Goal: Task Accomplishment & Management: Manage account settings

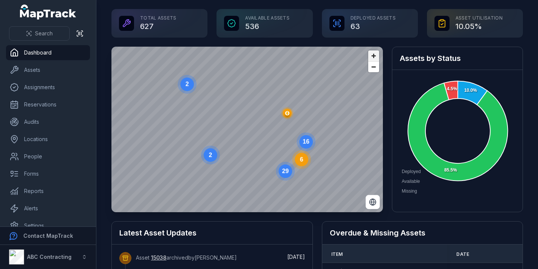
click at [188, 55] on span "Zoom in" at bounding box center [373, 55] width 11 height 11
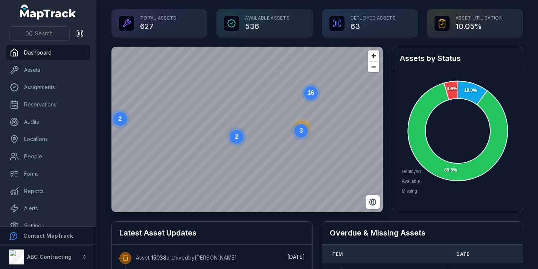
drag, startPoint x: 328, startPoint y: 102, endPoint x: 265, endPoint y: 43, distance: 87.3
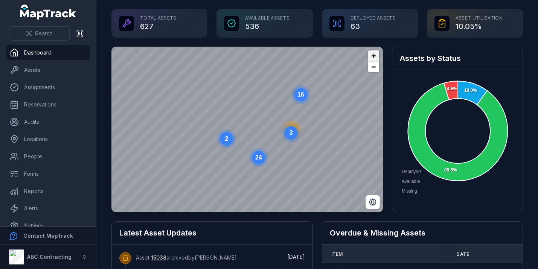
click at [188, 55] on span "Zoom in" at bounding box center [373, 55] width 11 height 11
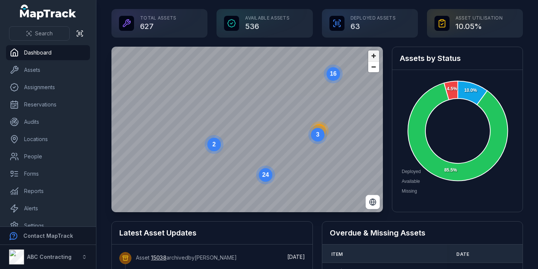
click at [188, 55] on span "Zoom in" at bounding box center [373, 55] width 11 height 11
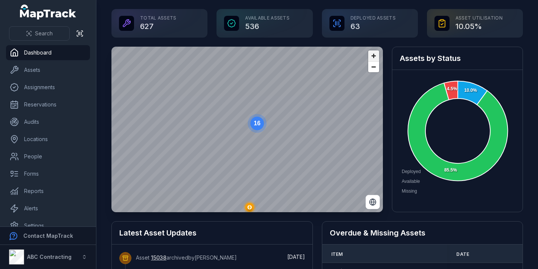
click at [188, 58] on span "Zoom in" at bounding box center [373, 55] width 11 height 11
click at [188, 51] on span "Zoom in" at bounding box center [373, 55] width 11 height 11
click at [188, 94] on circle at bounding box center [292, 98] width 14 height 14
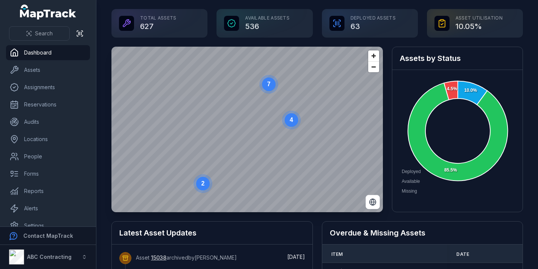
click at [188, 87] on text "7" at bounding box center [268, 84] width 3 height 6
click at [188, 78] on circle at bounding box center [267, 75] width 14 height 14
click at [188, 130] on icon "button" at bounding box center [247, 128] width 4 height 5
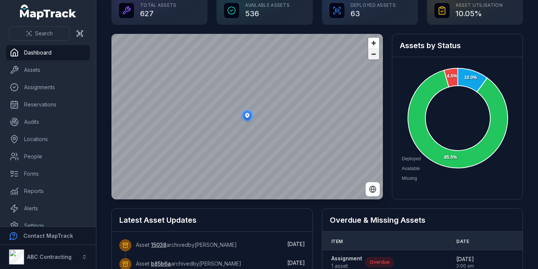
click at [188, 50] on span "Zoom out" at bounding box center [373, 54] width 11 height 11
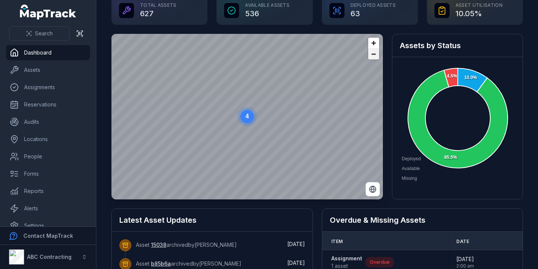
click at [188, 50] on span "Zoom out" at bounding box center [373, 54] width 11 height 11
click at [188, 119] on text "4" at bounding box center [246, 116] width 3 height 6
click at [188, 119] on ellipse "button" at bounding box center [247, 115] width 9 height 9
click at [46, 70] on link "Assets" at bounding box center [48, 69] width 84 height 15
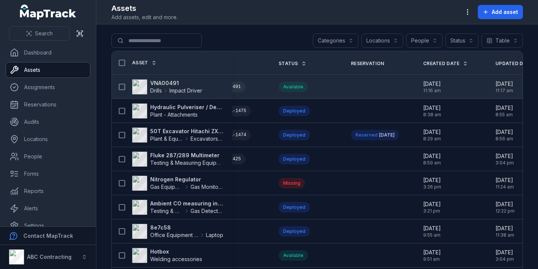
scroll to position [0, 254]
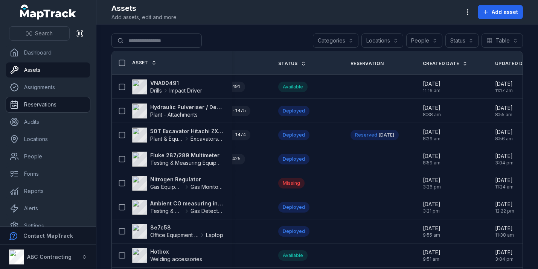
click at [73, 106] on link "Reservations" at bounding box center [48, 104] width 84 height 15
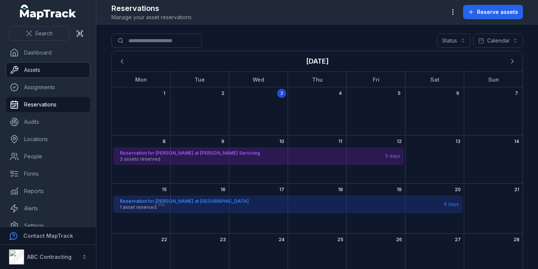
click at [71, 76] on link "Assets" at bounding box center [48, 69] width 84 height 15
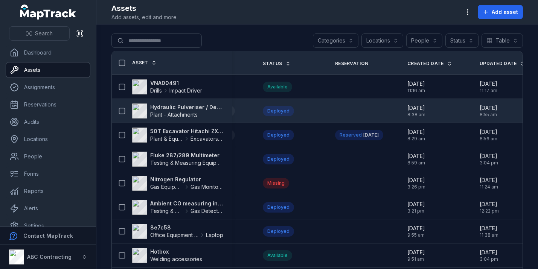
scroll to position [0, 271]
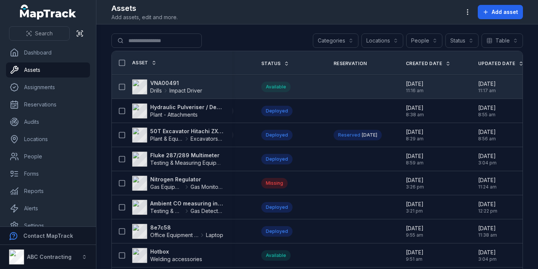
click at [161, 82] on strong "VNA00491" at bounding box center [176, 83] width 52 height 8
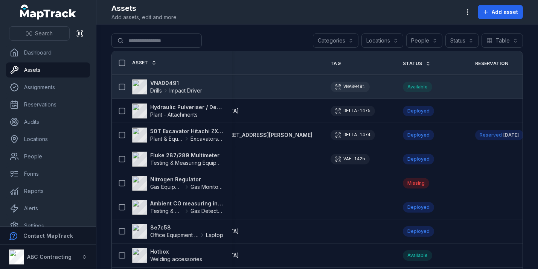
scroll to position [0, 138]
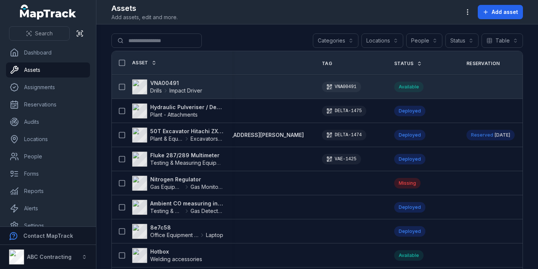
click at [178, 81] on strong "VNA00491" at bounding box center [176, 83] width 52 height 8
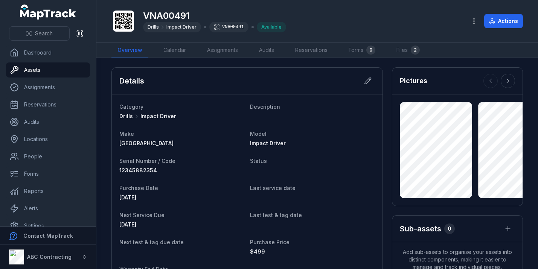
click at [177, 41] on header "Toggle Navigation VNA00491 Drills Impact Driver VNA00491 Available Actions" at bounding box center [316, 21] width 441 height 43
click at [177, 49] on link "Calendar" at bounding box center [174, 51] width 35 height 16
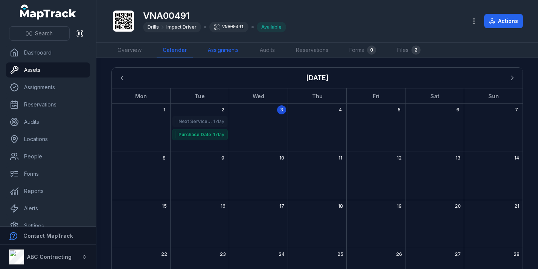
click at [188, 50] on link "Assignments" at bounding box center [223, 51] width 43 height 16
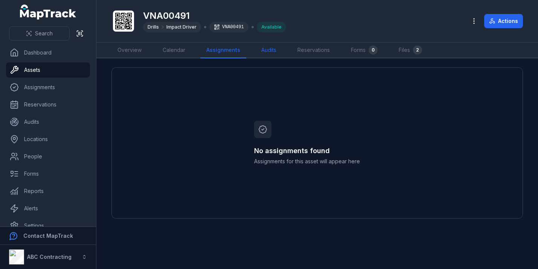
click at [188, 50] on link "Audits" at bounding box center [268, 51] width 27 height 16
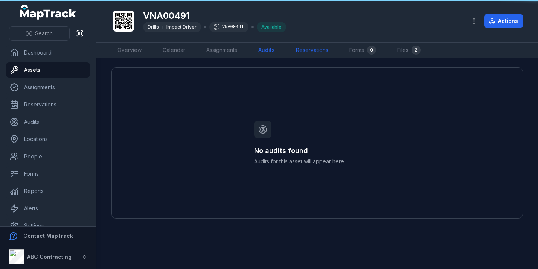
click at [188, 52] on link "Reservations" at bounding box center [312, 51] width 44 height 16
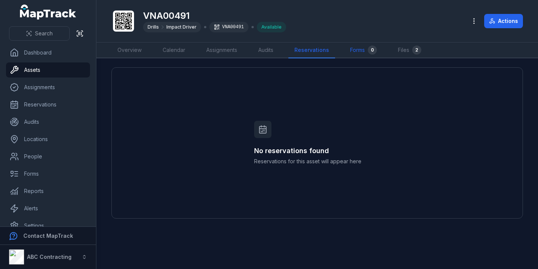
click at [188, 52] on link "Forms 0" at bounding box center [363, 51] width 39 height 16
click at [188, 49] on link "Files 2" at bounding box center [407, 51] width 35 height 16
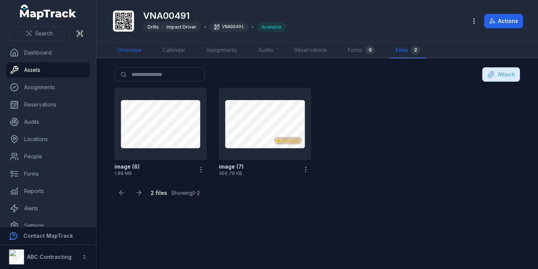
click at [132, 49] on link "Overview" at bounding box center [129, 51] width 36 height 16
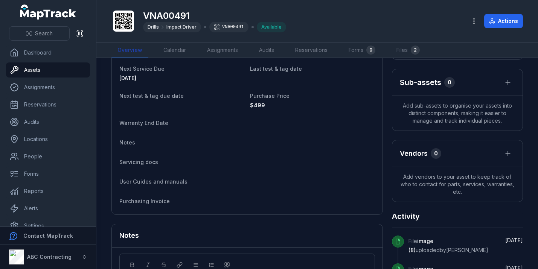
scroll to position [221, 0]
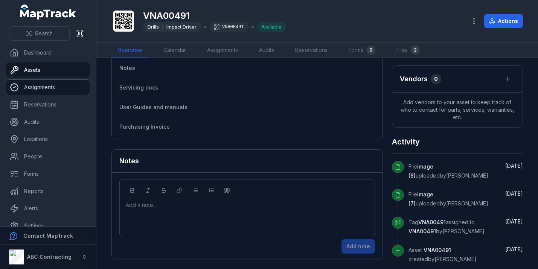
click at [64, 89] on link "Assignments" at bounding box center [48, 87] width 84 height 15
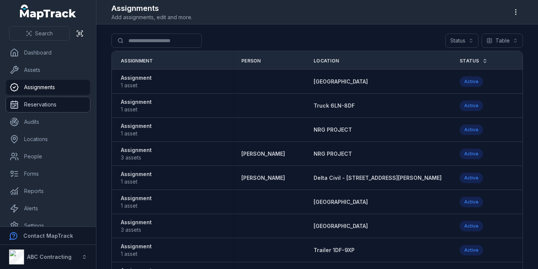
click at [62, 106] on link "Reservations" at bounding box center [48, 104] width 84 height 15
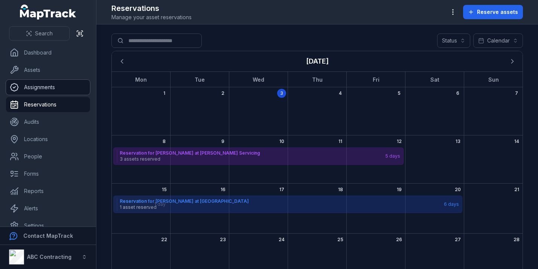
click at [73, 82] on link "Assignments" at bounding box center [48, 87] width 84 height 15
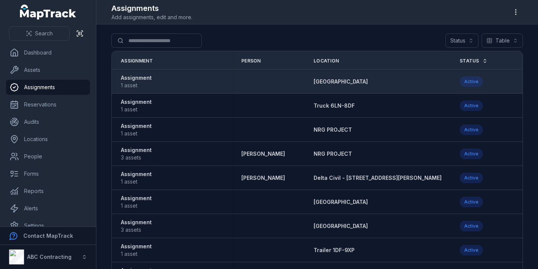
click at [140, 76] on strong "Assignment" at bounding box center [136, 78] width 31 height 8
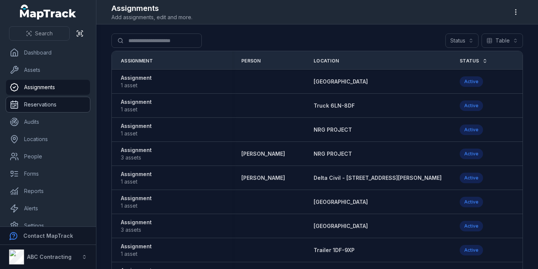
click at [55, 107] on link "Reservations" at bounding box center [48, 104] width 84 height 15
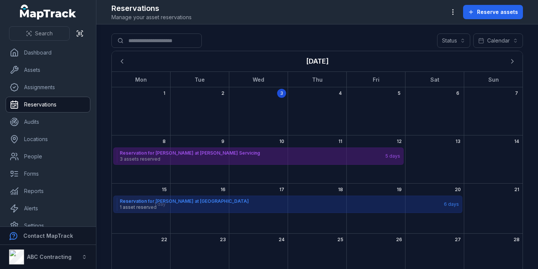
click at [182, 154] on strong "Reservation for [PERSON_NAME] at [PERSON_NAME] Servicing" at bounding box center [252, 153] width 265 height 6
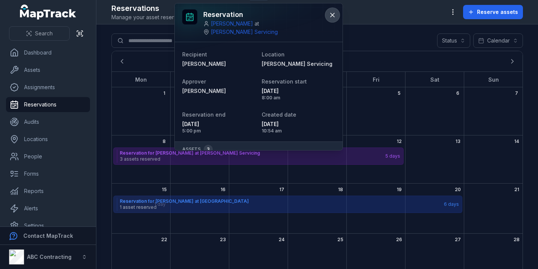
click at [188, 17] on icon at bounding box center [332, 15] width 8 height 8
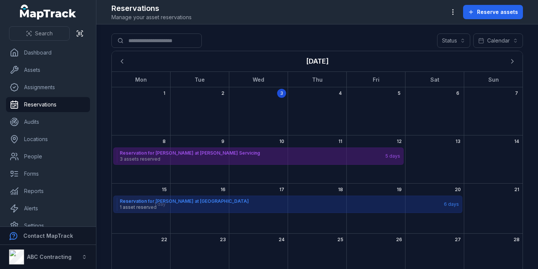
click at [188, 159] on span "3 assets reserved" at bounding box center [252, 159] width 265 height 6
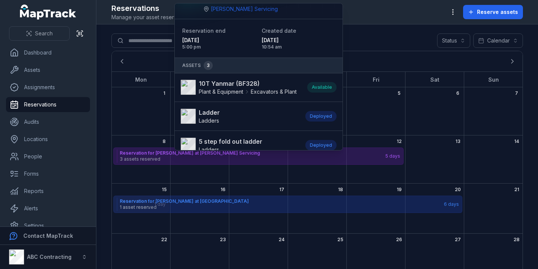
scroll to position [41, 0]
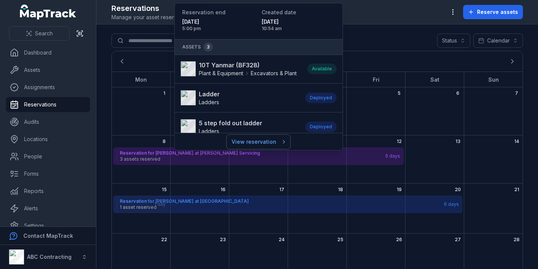
click at [188, 143] on link "View reservation" at bounding box center [259, 142] width 64 height 14
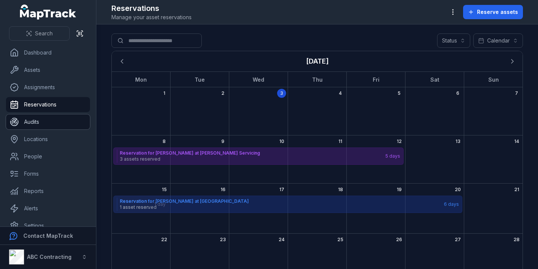
click at [61, 126] on link "Audits" at bounding box center [48, 121] width 84 height 15
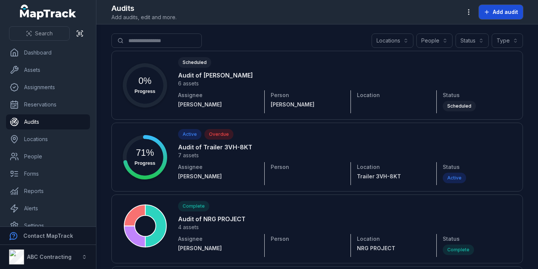
click at [188, 9] on span "Add audit" at bounding box center [505, 12] width 25 height 8
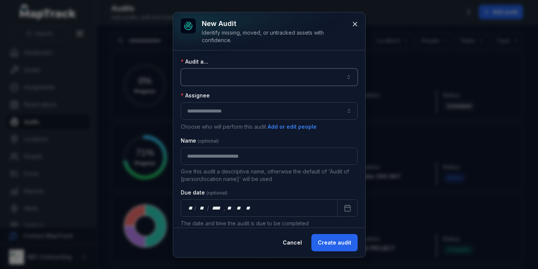
click at [188, 78] on button "button" at bounding box center [269, 76] width 177 height 17
click at [188, 71] on button "button" at bounding box center [269, 76] width 177 height 17
click at [188, 111] on input "audit-add:assignee_id-label" at bounding box center [269, 110] width 177 height 17
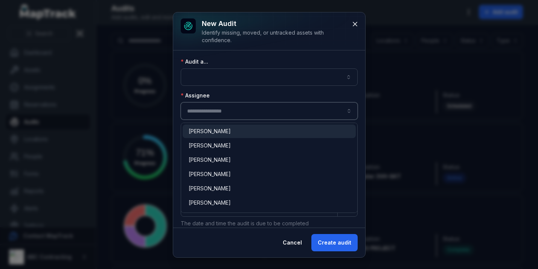
click at [188, 111] on input "audit-add:assignee_id-label" at bounding box center [269, 110] width 177 height 17
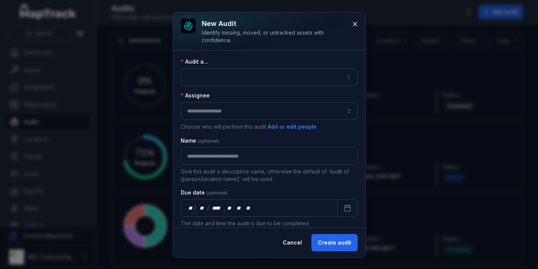
click at [188, 93] on div "Assignee Choose who will perform this audit. Add or edit people" at bounding box center [269, 111] width 177 height 39
click at [188, 113] on button "button" at bounding box center [348, 110] width 17 height 17
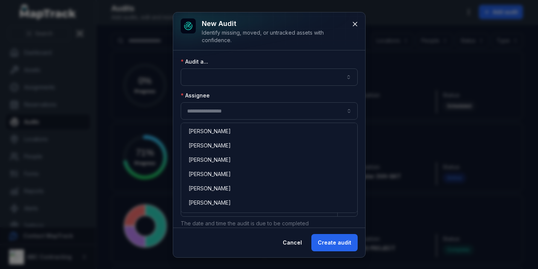
click at [188, 96] on div "Assignee Choose who will perform this audit. Add or edit people" at bounding box center [269, 111] width 177 height 39
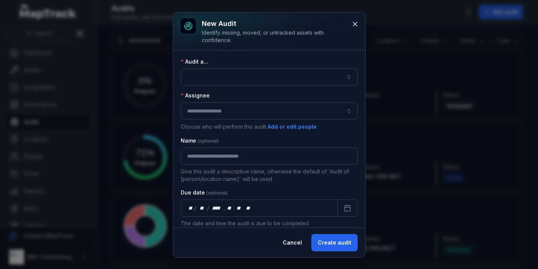
scroll to position [7, 0]
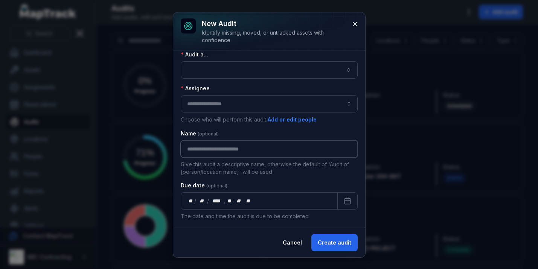
click at [188, 149] on input "text" at bounding box center [269, 148] width 177 height 17
click at [188, 131] on div "Name" at bounding box center [269, 134] width 177 height 8
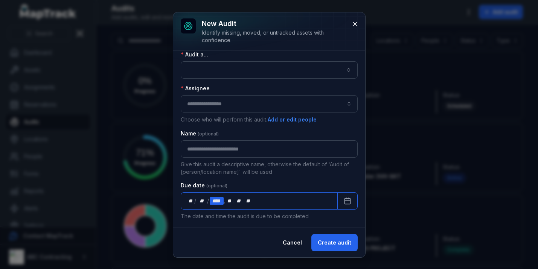
click at [188, 202] on div "****" at bounding box center [217, 201] width 14 height 8
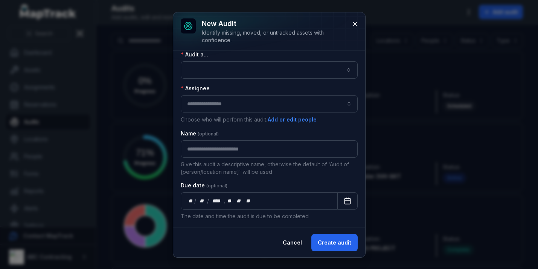
click at [188, 199] on icon "Calendar" at bounding box center [348, 201] width 8 height 8
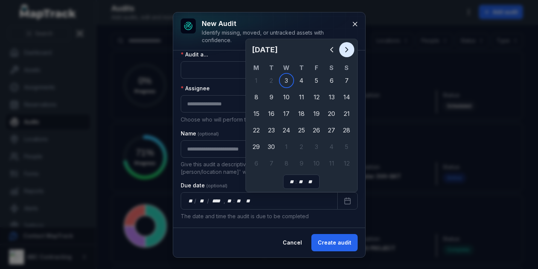
click at [188, 49] on icon "Next" at bounding box center [346, 49] width 9 height 9
click at [188, 32] on div "Identify missing, moved, or untracked assets with confidence." at bounding box center [274, 36] width 144 height 15
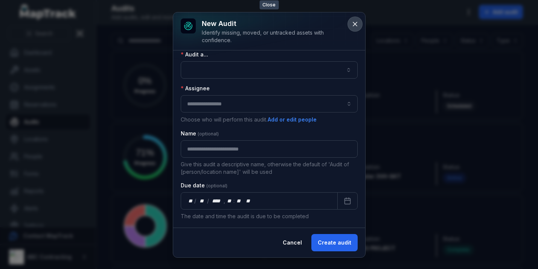
click at [188, 23] on icon at bounding box center [355, 24] width 4 height 4
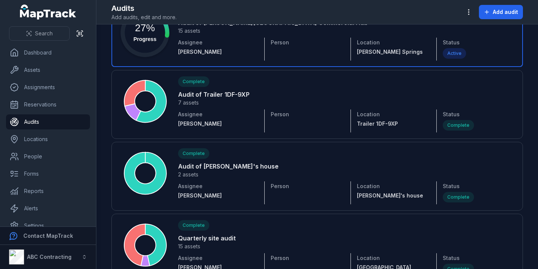
scroll to position [0, 0]
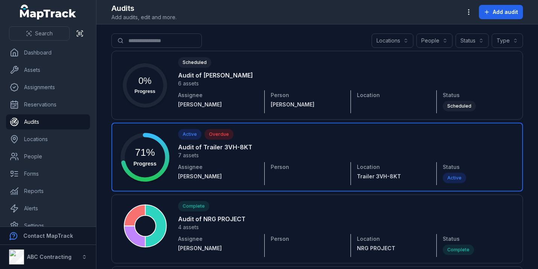
click at [150, 153] on circle at bounding box center [145, 157] width 40 height 40
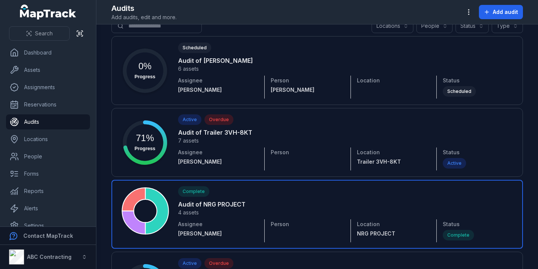
scroll to position [15, 0]
